Goal: Task Accomplishment & Management: Use online tool/utility

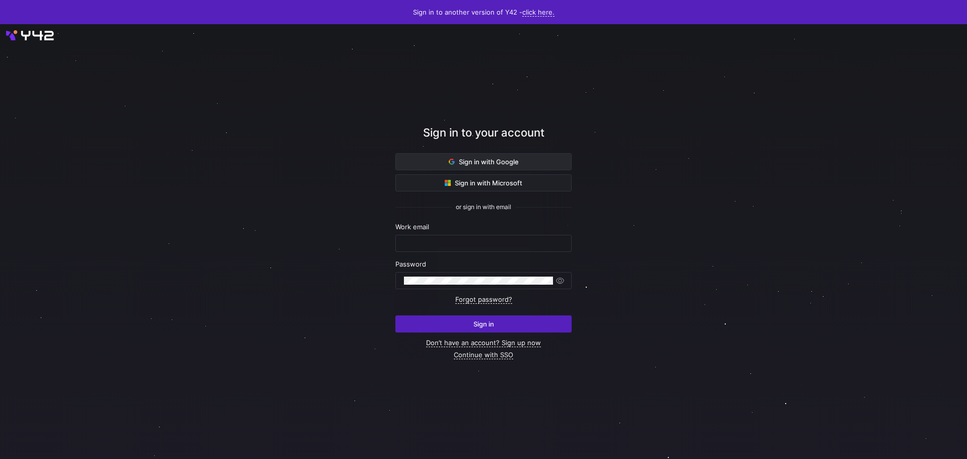
click at [459, 162] on span "Sign in with Google" at bounding box center [484, 162] width 70 height 8
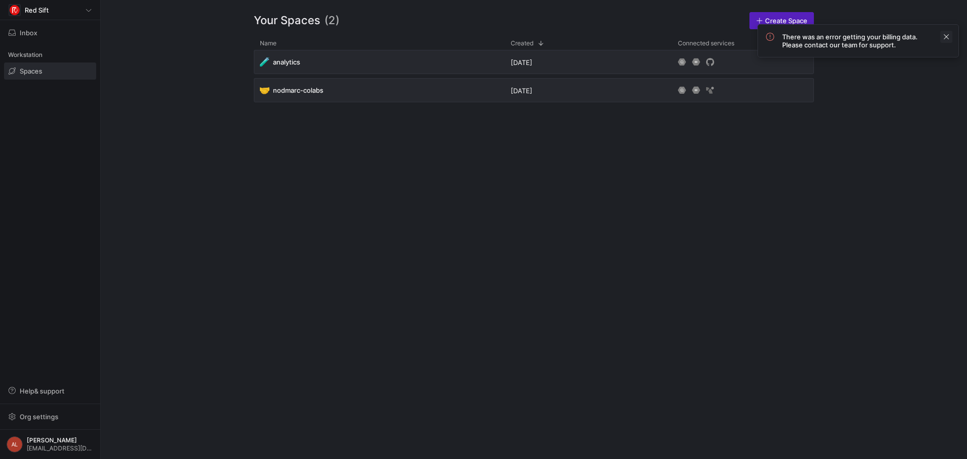
click at [947, 36] on span at bounding box center [946, 37] width 12 height 12
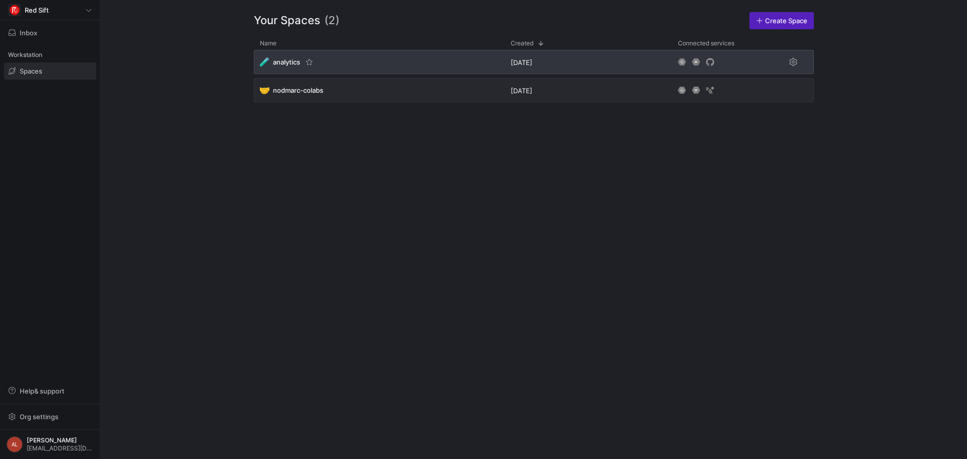
click at [429, 57] on div "🧪 analytics" at bounding box center [379, 62] width 251 height 24
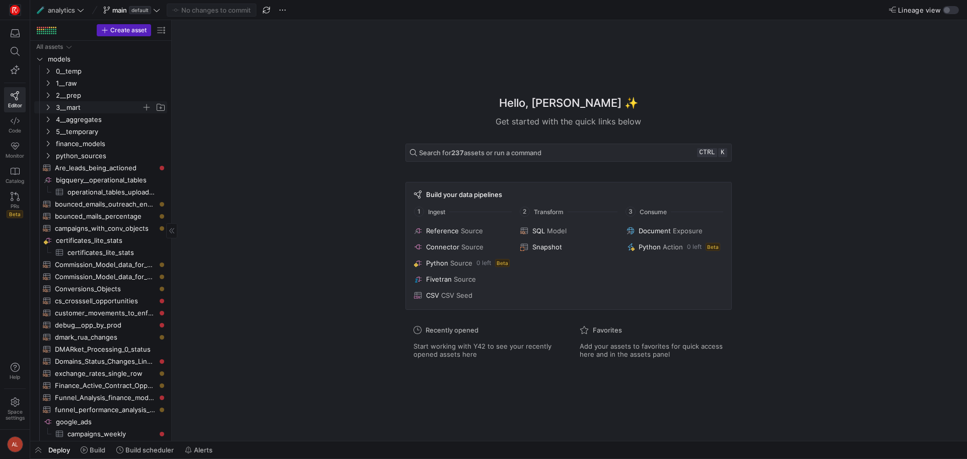
click at [49, 106] on icon "Press SPACE to select this row." at bounding box center [47, 107] width 7 height 6
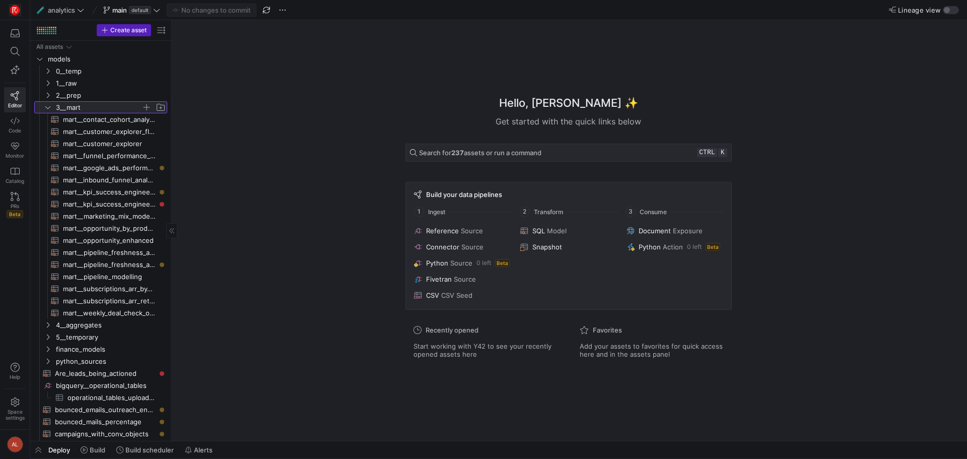
click at [48, 107] on icon at bounding box center [47, 107] width 7 height 6
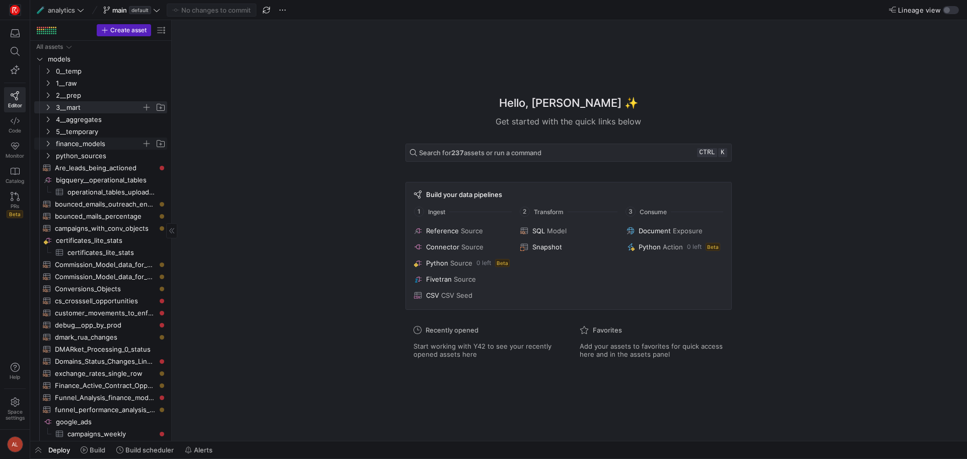
click at [48, 143] on icon "Press SPACE to select this row." at bounding box center [47, 143] width 7 height 6
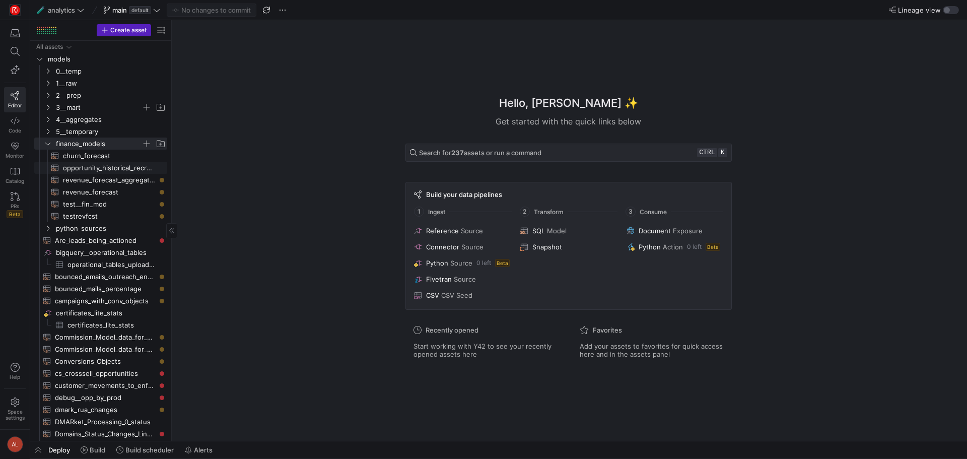
click at [86, 166] on span "opportunity_historical_recreation​​​​​​​​​​" at bounding box center [109, 168] width 93 height 12
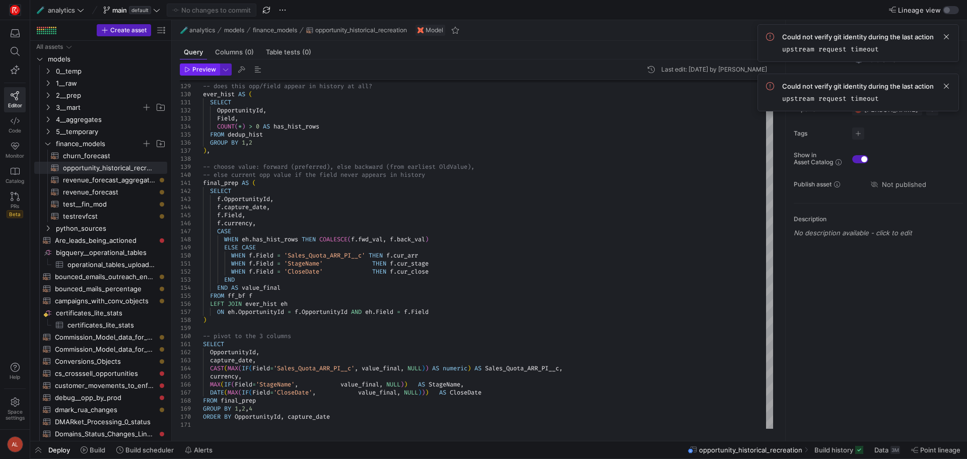
type textarea "* FROM hist PIVOT(STRING_AGG(NewValue) FOR Field IN ('Sales_Quota_ARR_PI__c','S…"
click at [203, 67] on span "Preview" at bounding box center [204, 69] width 24 height 7
